Goal: Task Accomplishment & Management: Manage account settings

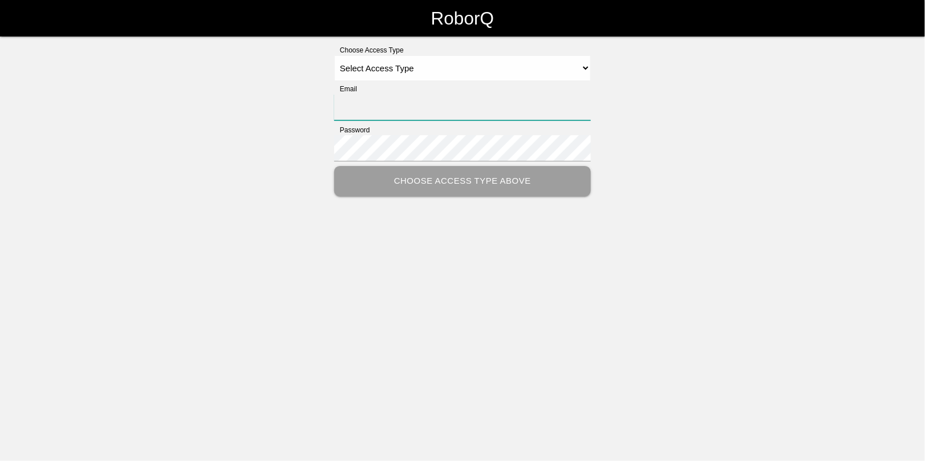
type input "[EMAIL_ADDRESS][DOMAIN_NAME]"
click at [397, 62] on select "Select Access Type Admin Customer Supervisor Worker" at bounding box center [462, 68] width 257 height 26
select select "Admin"
click at [334, 55] on select "Select Access Type Admin Customer Supervisor Worker" at bounding box center [462, 68] width 257 height 26
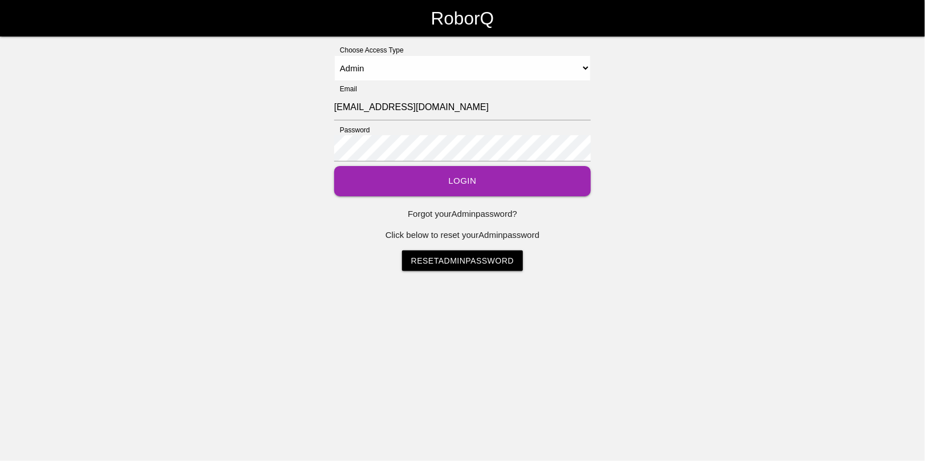
click at [458, 179] on button "Login" at bounding box center [462, 181] width 257 height 30
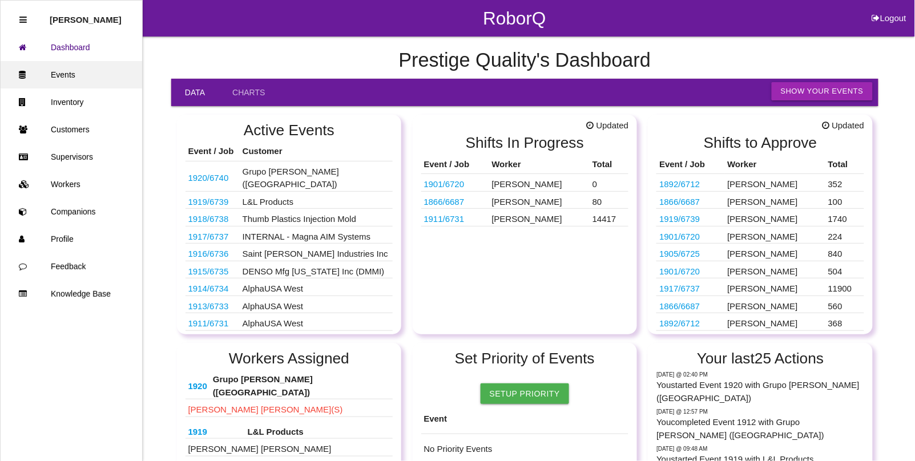
click at [58, 75] on link "Events" at bounding box center [71, 74] width 141 height 27
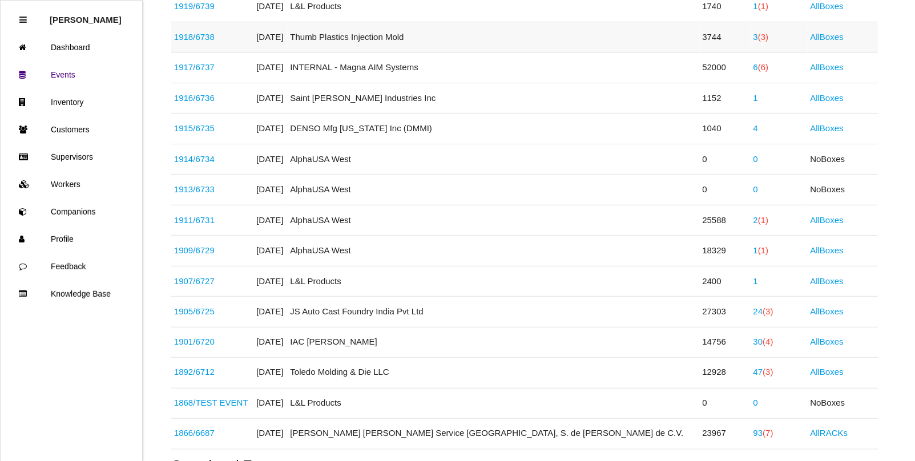
scroll to position [285, 0]
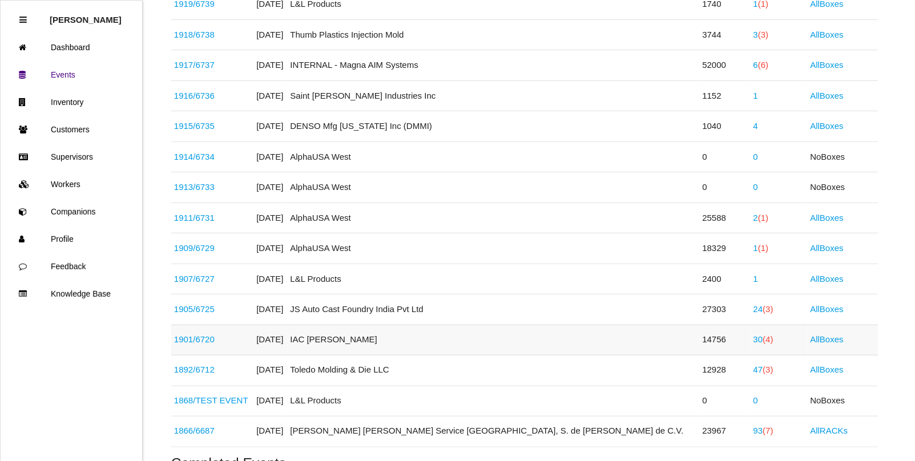
click at [763, 344] on span "(4)" at bounding box center [768, 340] width 10 height 10
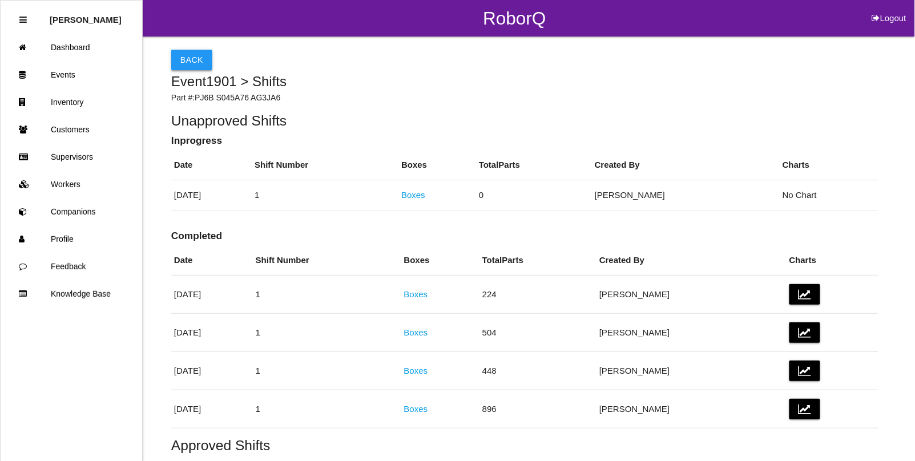
click at [203, 56] on button "Back" at bounding box center [191, 60] width 41 height 21
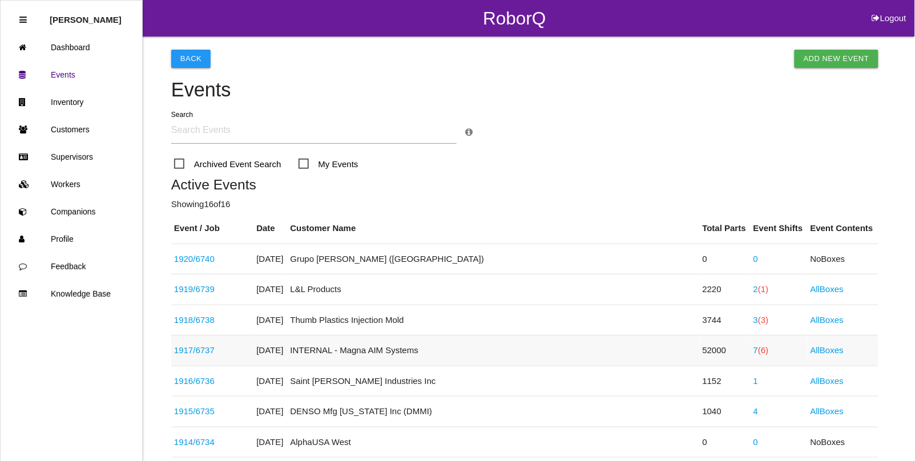
click at [758, 353] on span "(6)" at bounding box center [763, 350] width 10 height 10
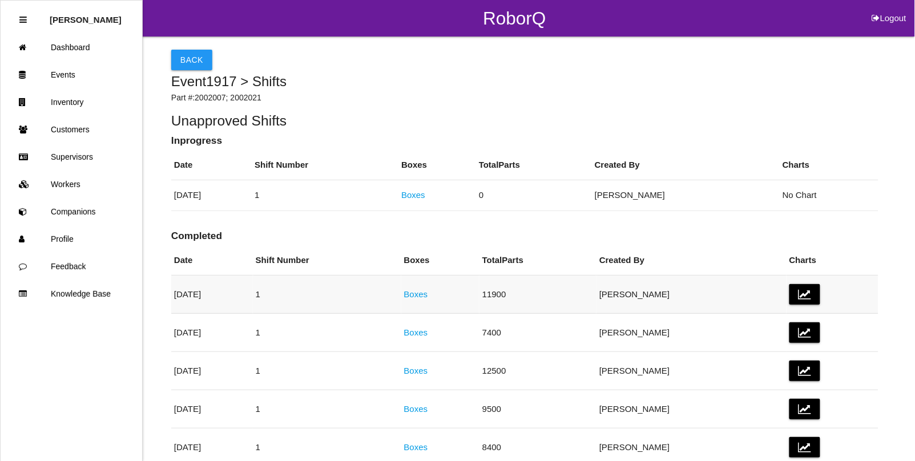
click at [428, 297] on link "Boxes" at bounding box center [416, 294] width 24 height 10
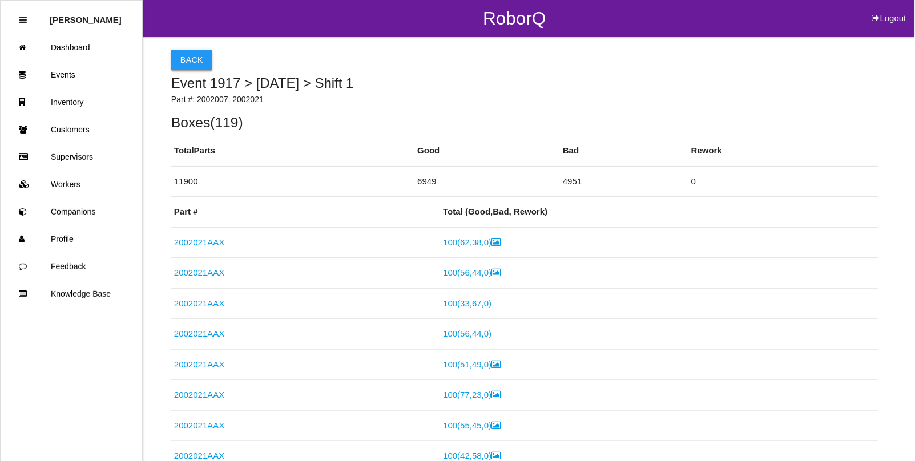
click at [185, 55] on button "Back" at bounding box center [191, 60] width 41 height 21
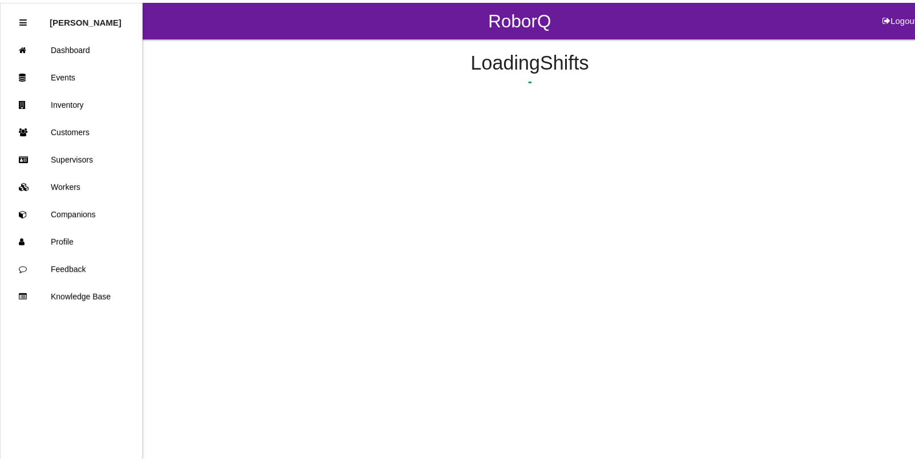
scroll to position [64, 0]
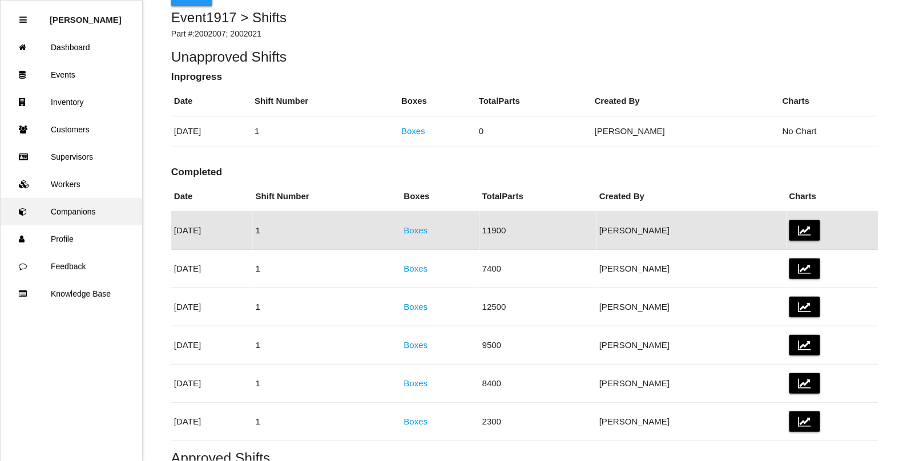
click at [66, 204] on link "Companions" at bounding box center [71, 211] width 141 height 27
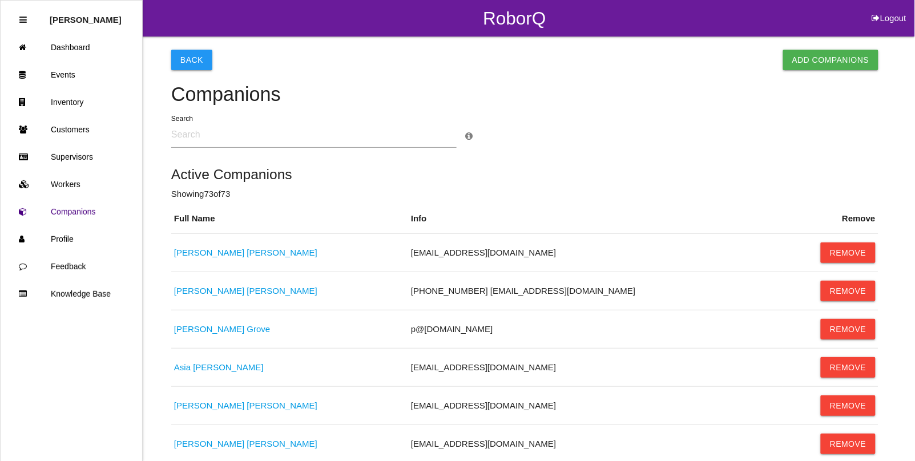
click at [197, 138] on input "text" at bounding box center [313, 135] width 285 height 26
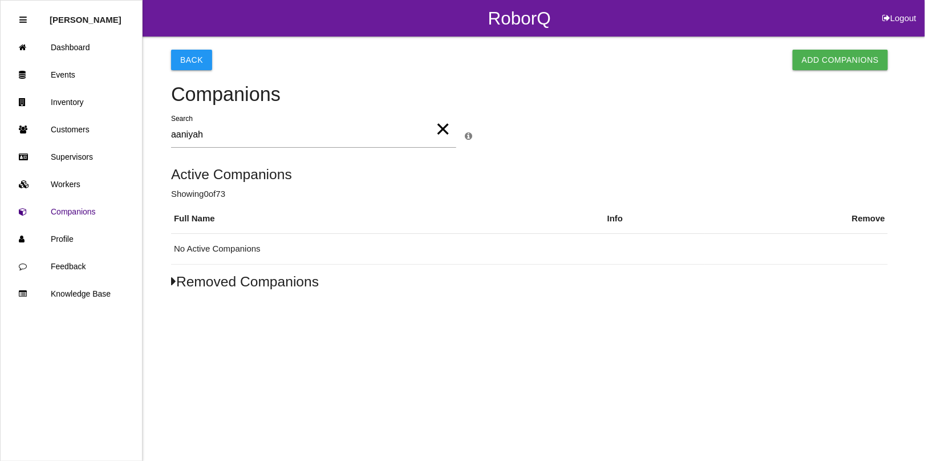
type input "aaniyah"
click at [216, 286] on h5 "Removed Companions" at bounding box center [529, 281] width 717 height 15
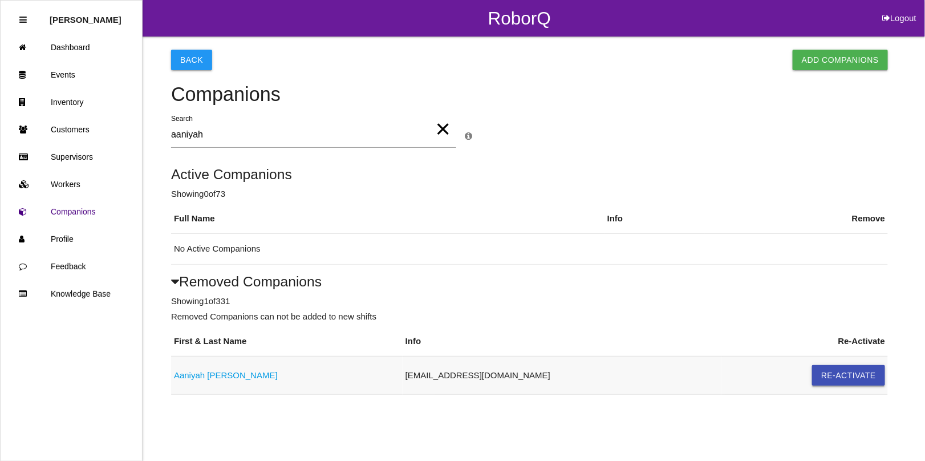
click at [831, 381] on button "Re-Activate" at bounding box center [848, 375] width 73 height 21
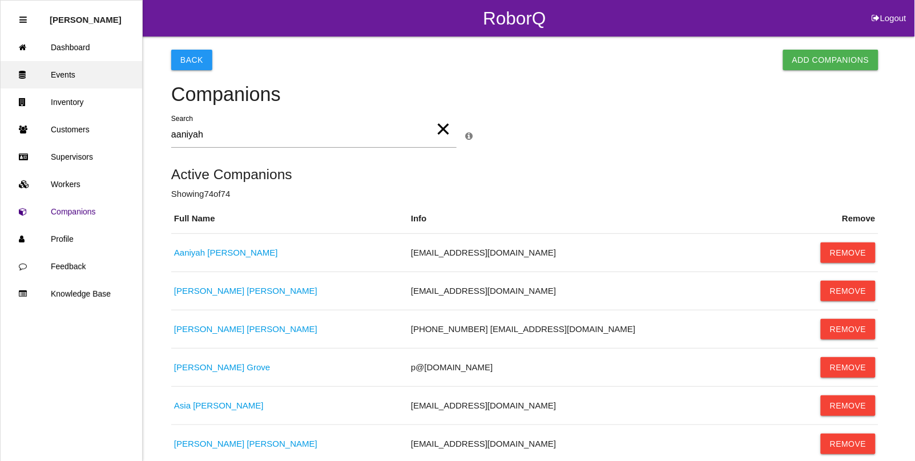
click at [83, 78] on link "Events" at bounding box center [71, 74] width 141 height 27
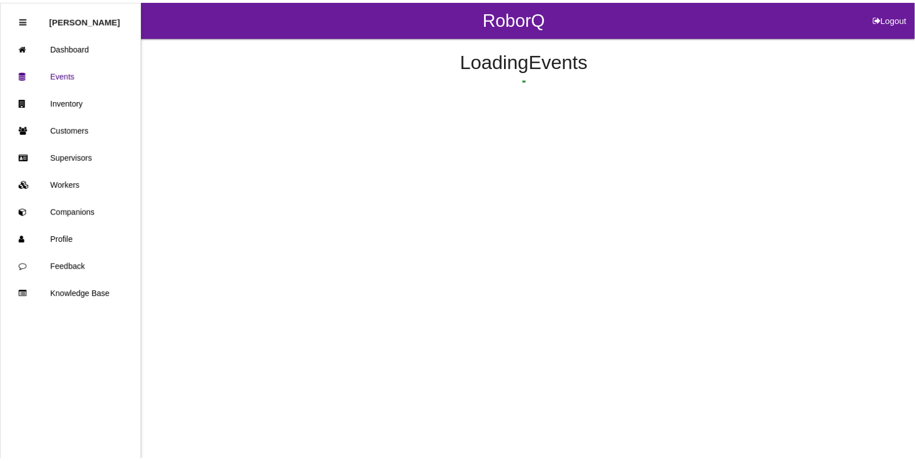
scroll to position [120, 0]
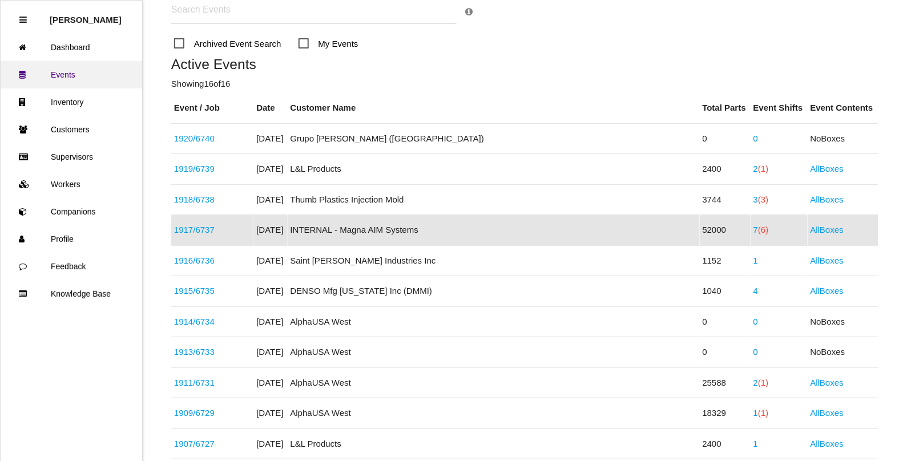
click at [66, 75] on link "Events" at bounding box center [71, 74] width 141 height 27
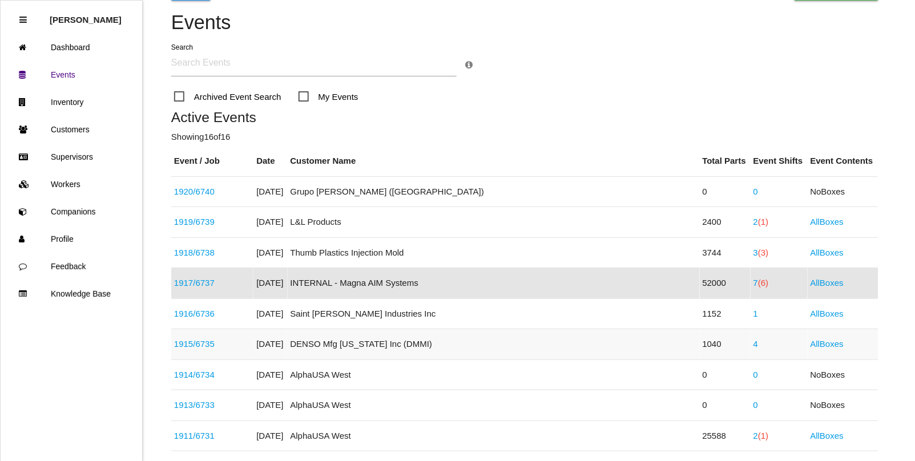
scroll to position [0, 0]
